Goal: Task Accomplishment & Management: Complete application form

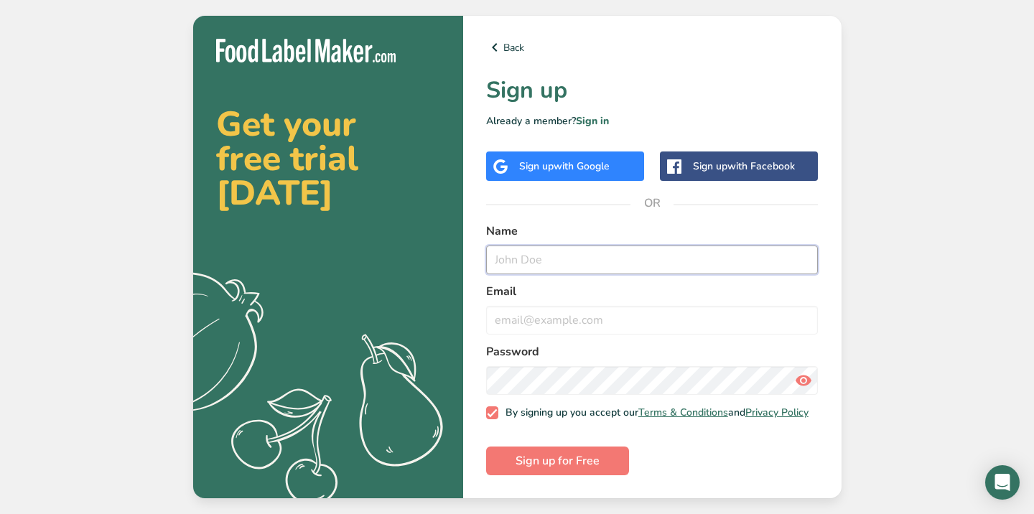
click at [593, 246] on input "text" at bounding box center [652, 260] width 333 height 29
type input "Rahul"
click at [513, 325] on input "email" at bounding box center [652, 320] width 333 height 29
type input "r"
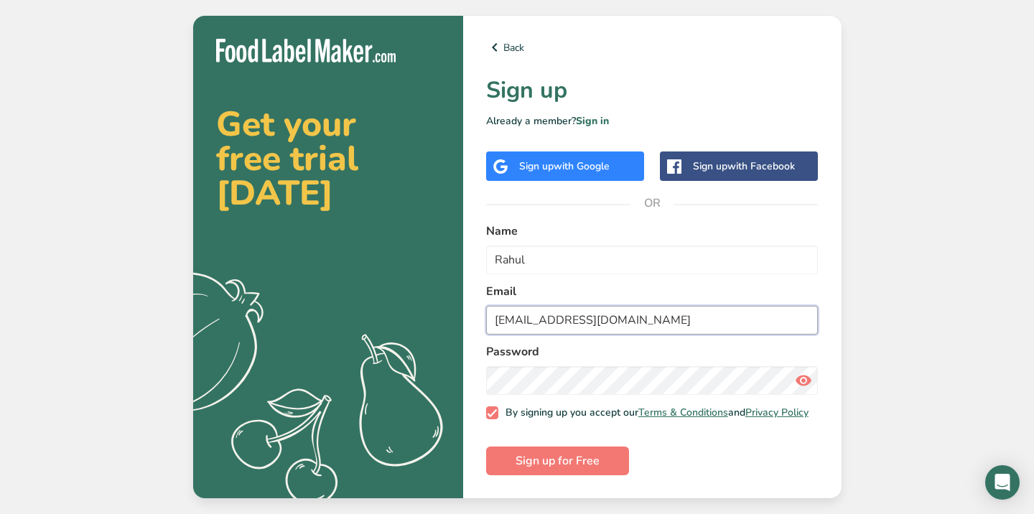
type input "[EMAIL_ADDRESS][DOMAIN_NAME]"
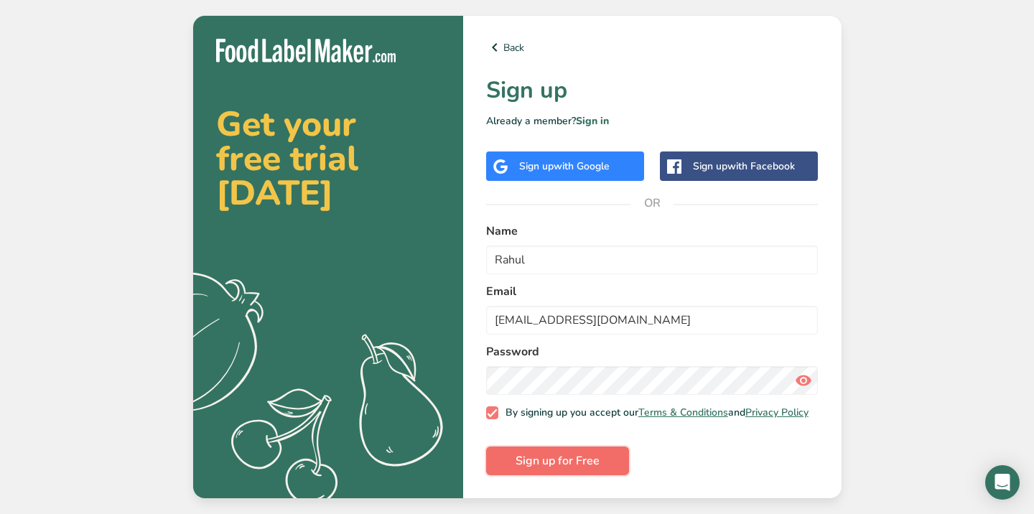
click at [562, 458] on span "Sign up for Free" at bounding box center [558, 461] width 84 height 17
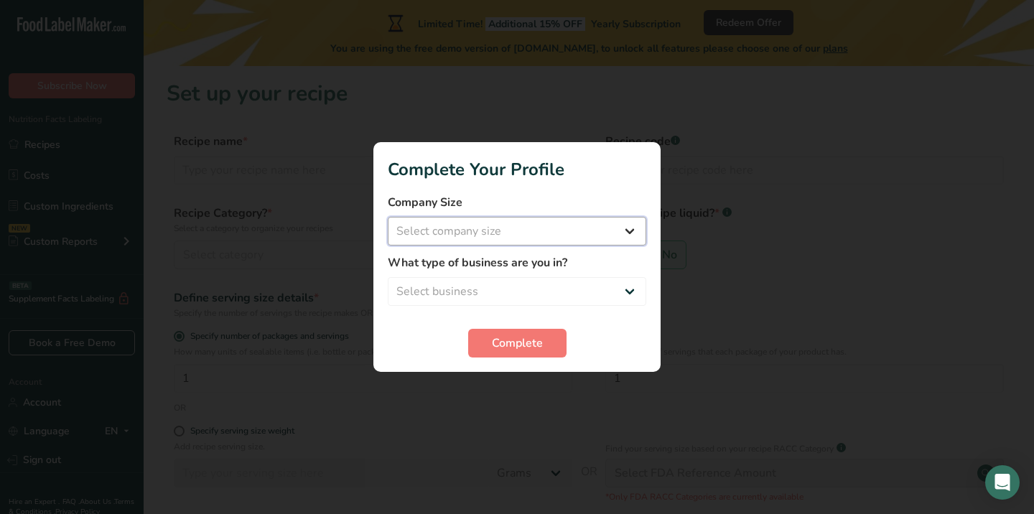
click at [575, 231] on select "Select company size Fewer than 10 Employees 10 to 50 Employees 51 to 500 Employ…" at bounding box center [517, 231] width 259 height 29
select select "1"
click at [388, 217] on select "Select company size Fewer than 10 Employees 10 to 50 Employees 51 to 500 Employ…" at bounding box center [517, 231] width 259 height 29
click at [570, 286] on select "Select business Packaged Food Manufacturer Restaurant & Cafe Bakery Meal Plans …" at bounding box center [517, 291] width 259 height 29
select select "1"
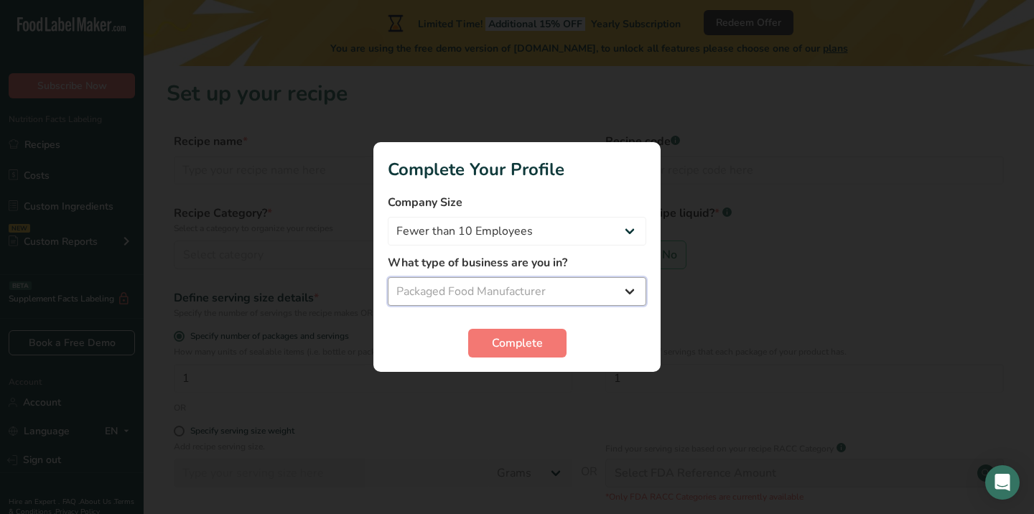
click at [388, 277] on select "Select business Packaged Food Manufacturer Restaurant & Cafe Bakery Meal Plans …" at bounding box center [517, 291] width 259 height 29
click at [556, 340] on button "Complete" at bounding box center [517, 343] width 98 height 29
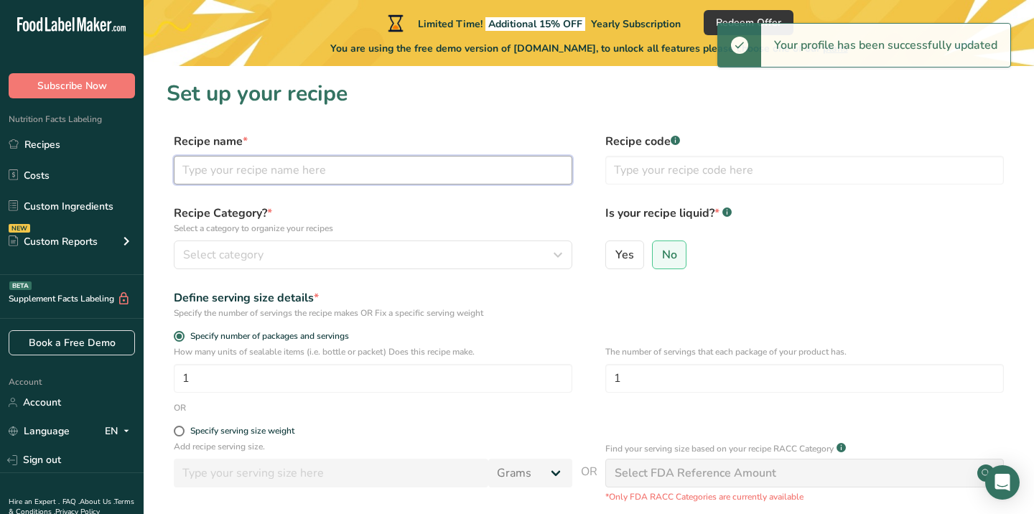
click at [314, 168] on input "text" at bounding box center [373, 170] width 399 height 29
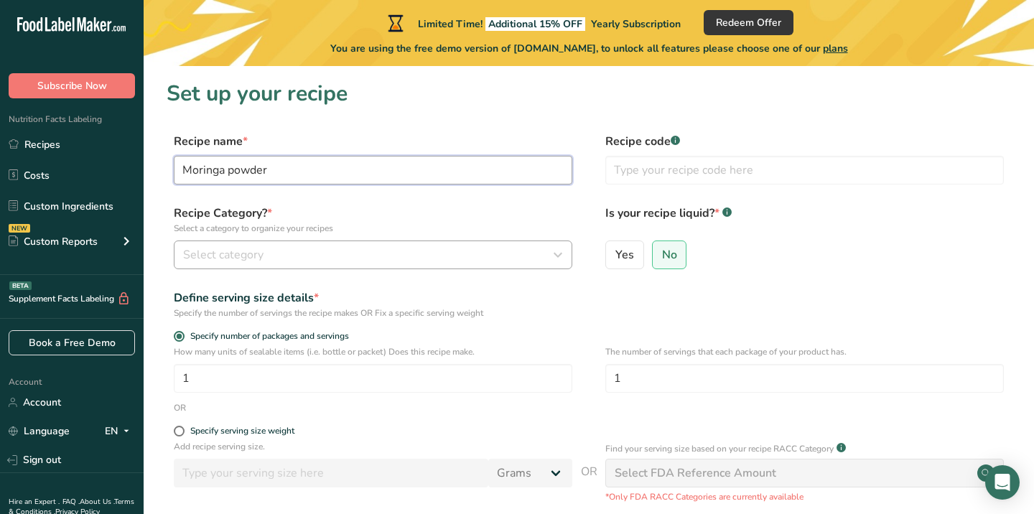
type input "Moringa powder"
click at [287, 254] on div "Select category" at bounding box center [368, 254] width 371 height 17
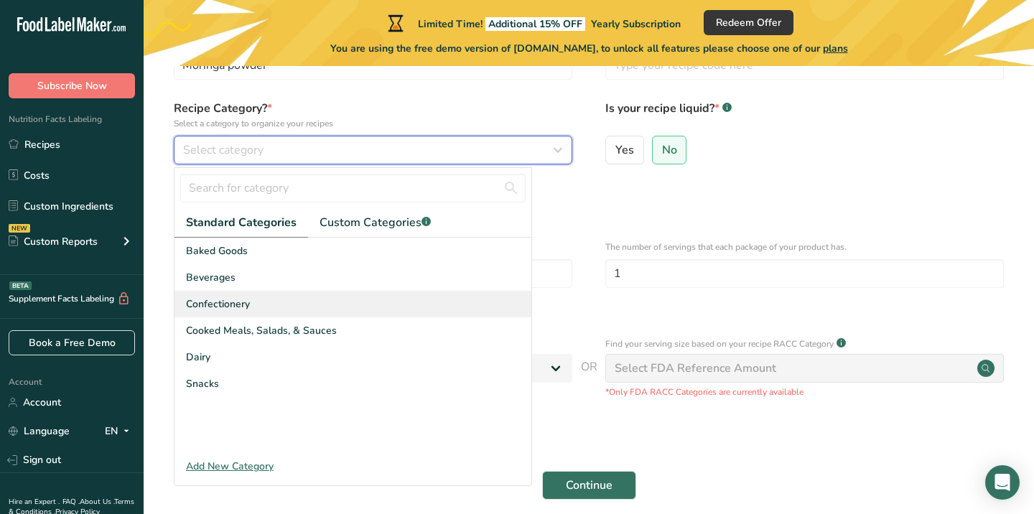
scroll to position [104, 0]
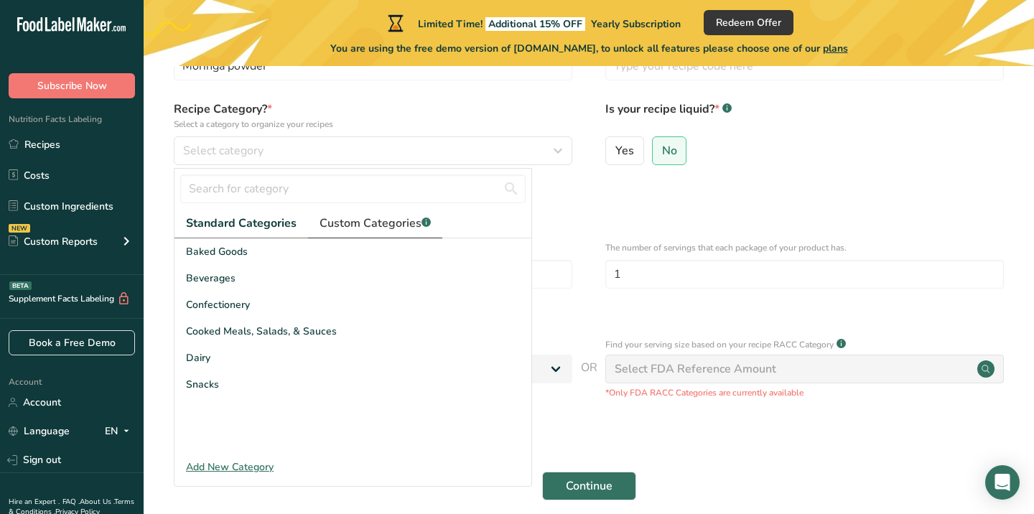
click at [379, 226] on span "Custom Categories .a-a{fill:#347362;}.b-a{fill:#fff;}" at bounding box center [375, 223] width 111 height 17
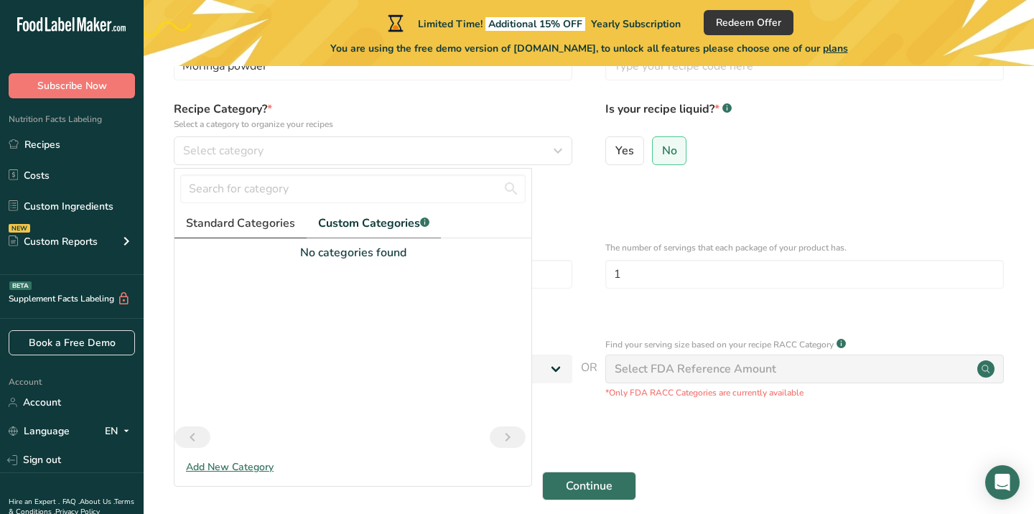
click at [251, 228] on span "Standard Categories" at bounding box center [240, 223] width 109 height 17
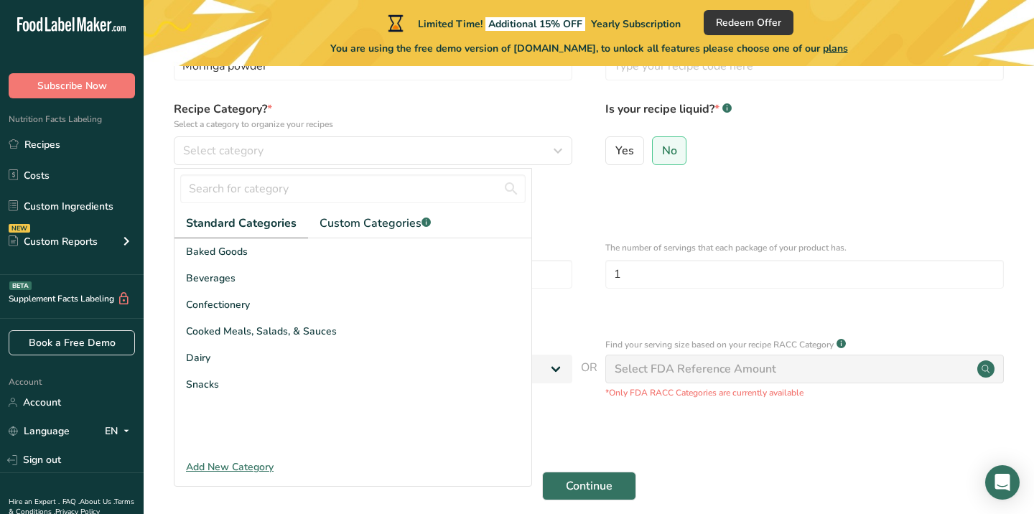
click at [228, 461] on div "Add New Category" at bounding box center [353, 467] width 357 height 15
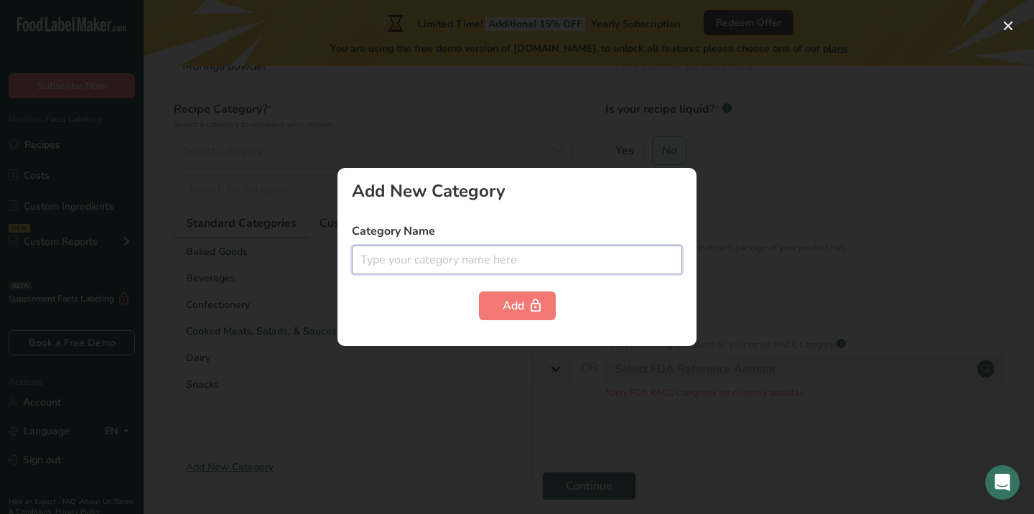
click at [378, 269] on input "text" at bounding box center [517, 260] width 330 height 29
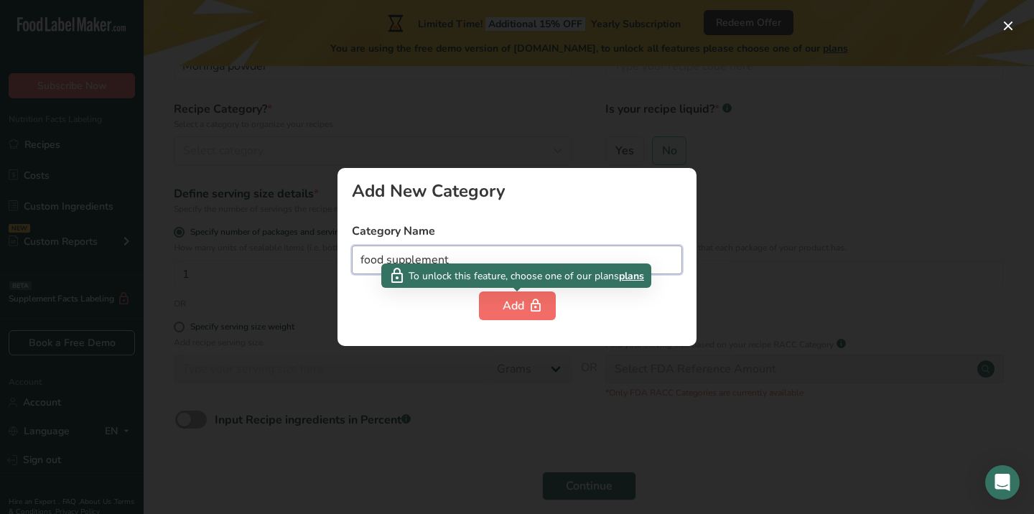
type input "food supplement"
click at [530, 296] on icon "button" at bounding box center [536, 306] width 14 height 22
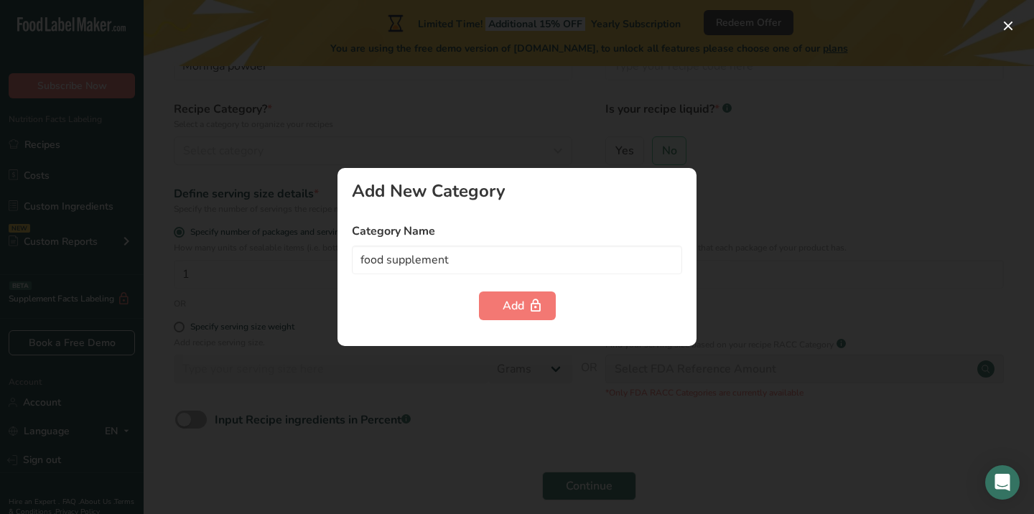
click at [542, 397] on div at bounding box center [517, 257] width 1034 height 514
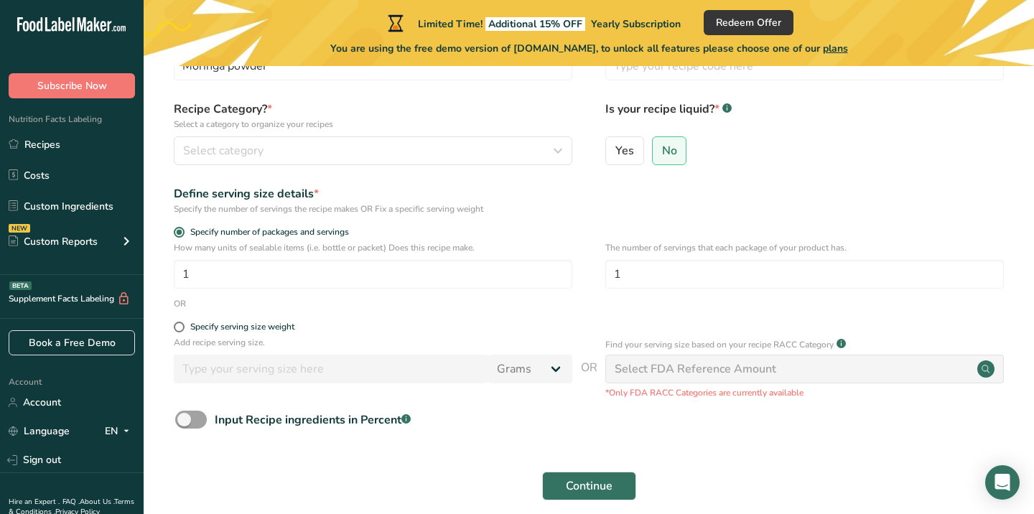
scroll to position [0, 0]
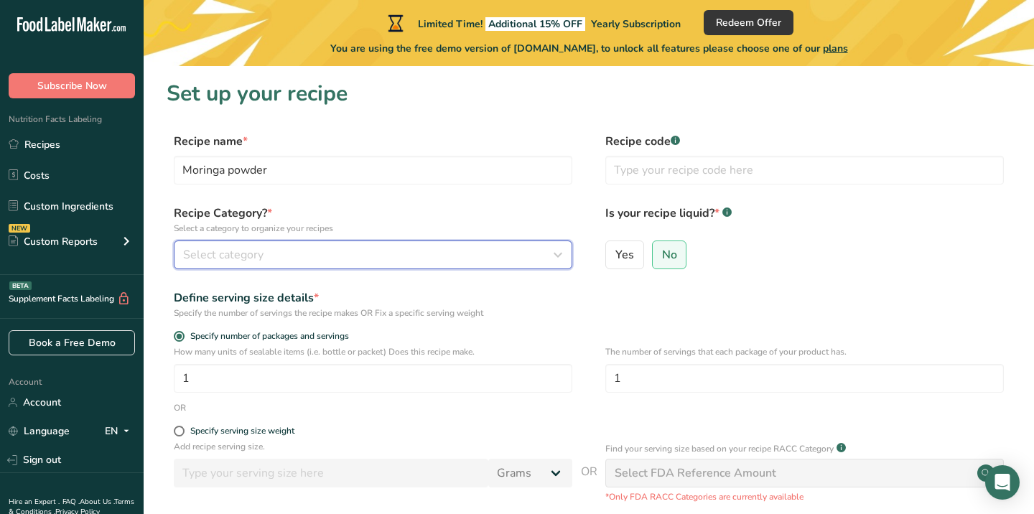
click at [463, 249] on div "Select category" at bounding box center [368, 254] width 371 height 17
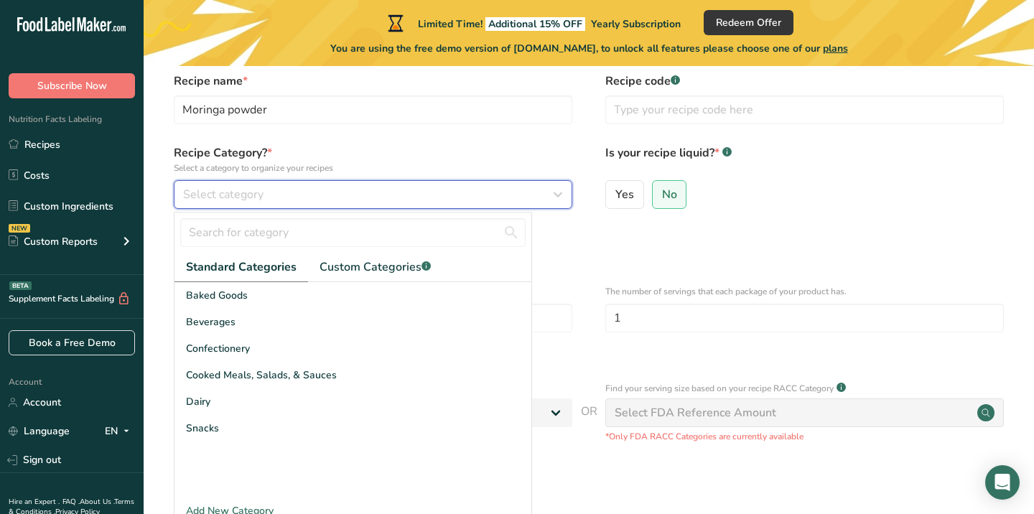
scroll to position [168, 0]
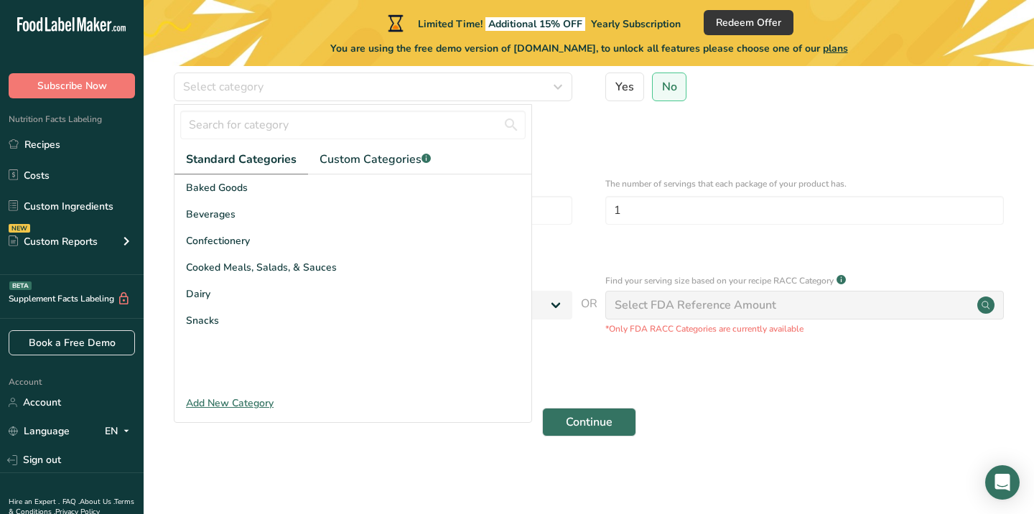
click at [405, 445] on section "Set up your recipe Recipe name * Moringa powder Recipe code .a-a{fill:#347362;}…" at bounding box center [589, 183] width 891 height 570
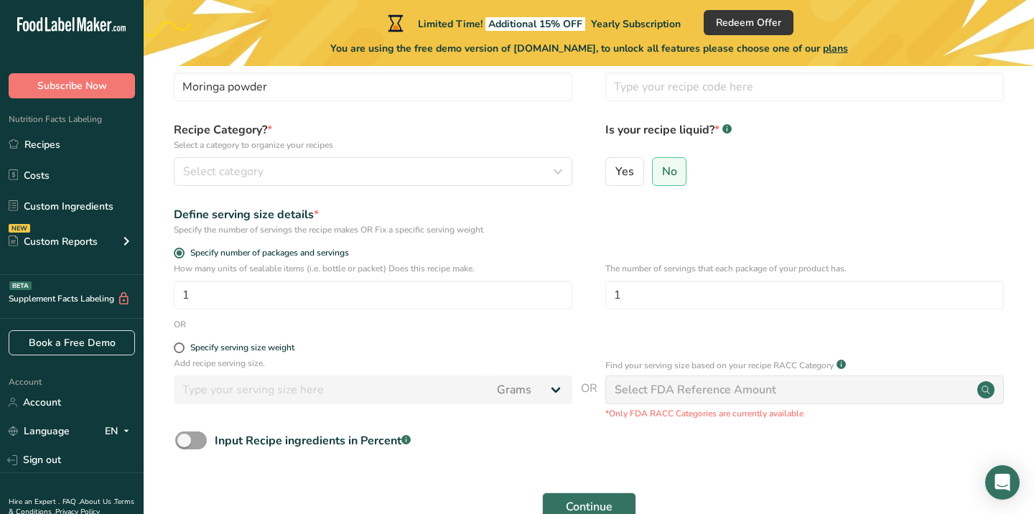
scroll to position [86, 0]
